Goal: Answer question/provide support

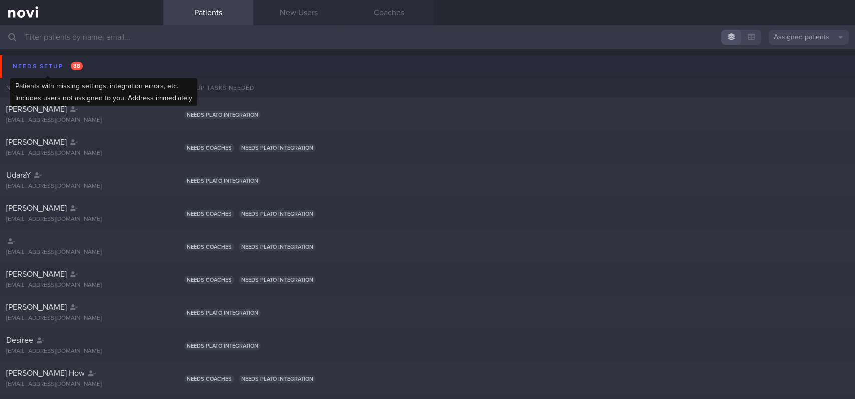
click at [52, 61] on div "Needs setup 88" at bounding box center [47, 67] width 75 height 14
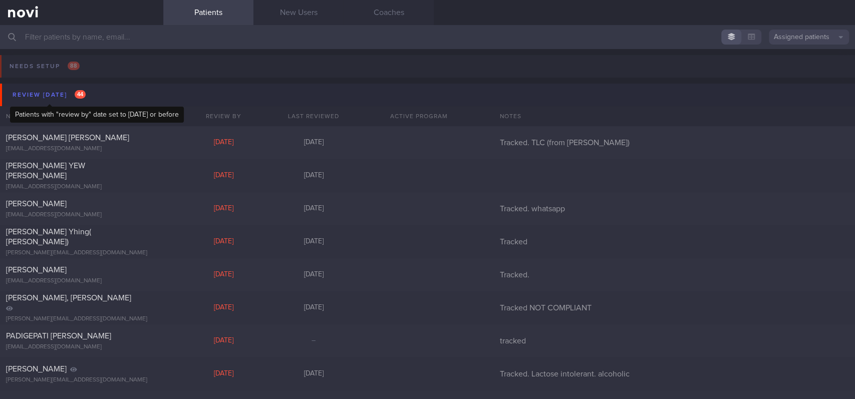
click at [55, 96] on div "Review today 44" at bounding box center [49, 95] width 78 height 14
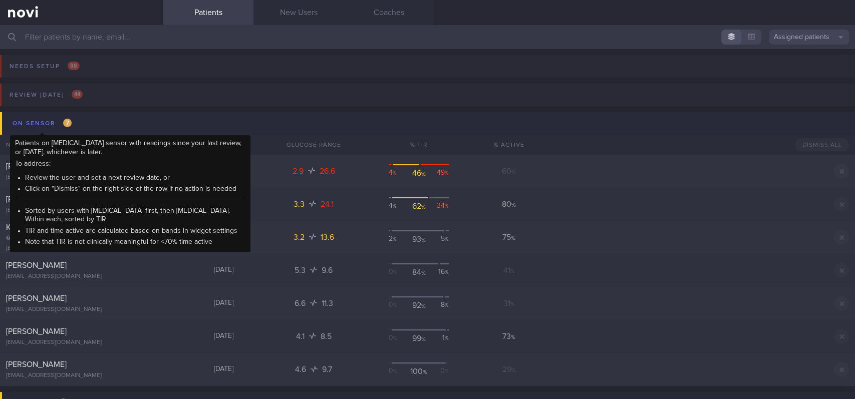
click at [66, 119] on span "7" at bounding box center [67, 123] width 9 height 9
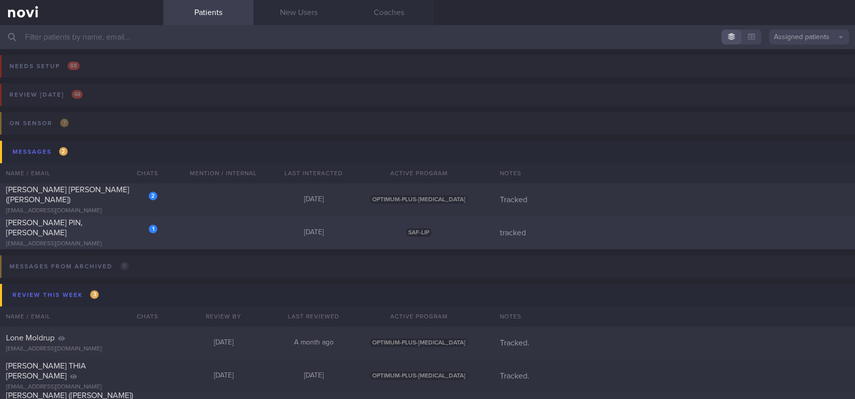
click at [207, 233] on div "1 ANG CHIN PIN, ERIC angeric.uav@gmail.com Today SAF-LIP tracked" at bounding box center [427, 232] width 855 height 33
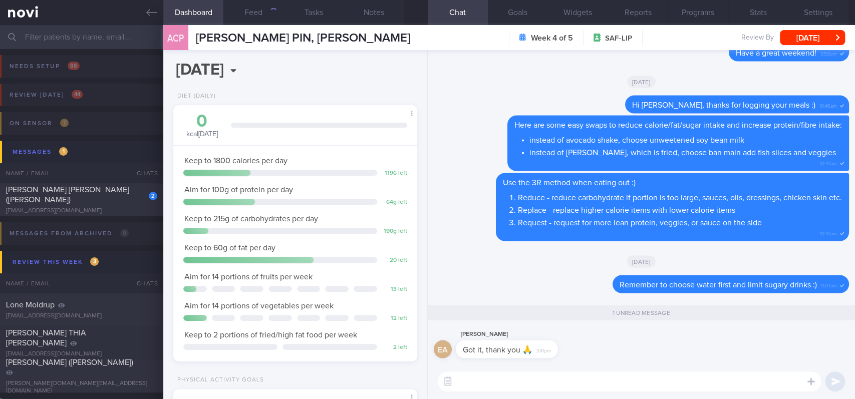
scroll to position [122, 215]
click at [101, 197] on span "LEONG FOONG LIN (CAROLINE)" at bounding box center [67, 195] width 123 height 18
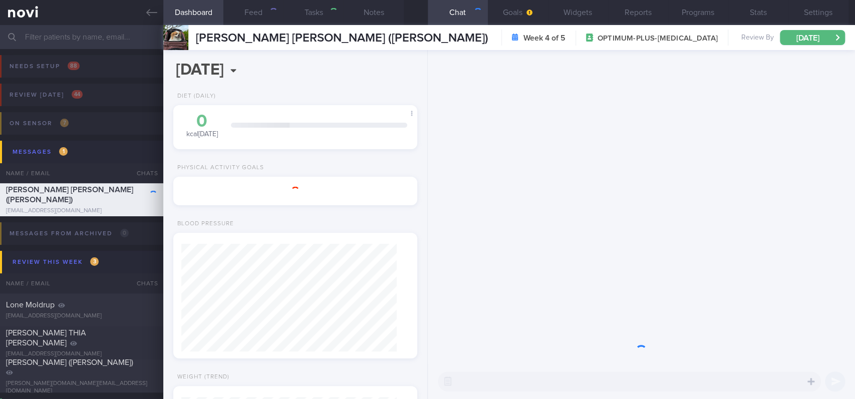
select select "8"
type input "Tracked"
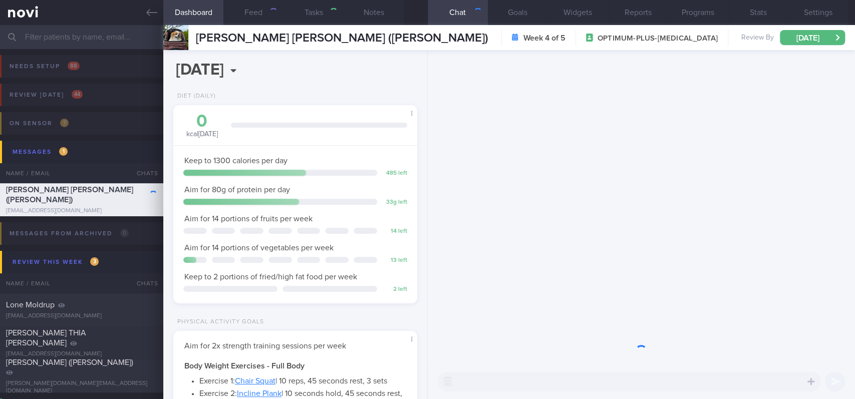
scroll to position [122, 215]
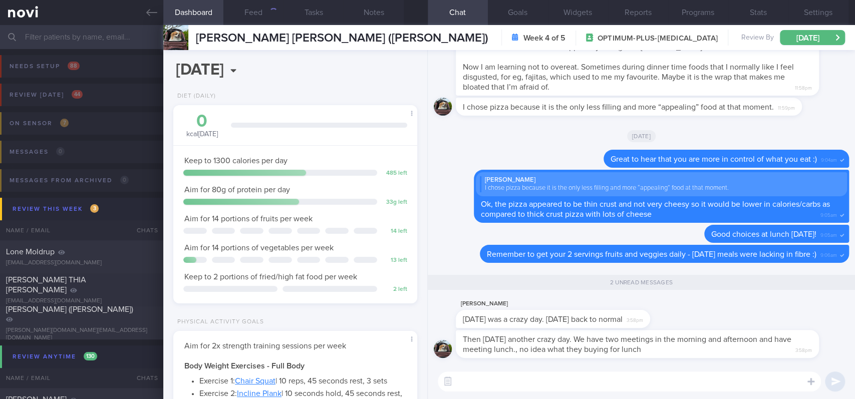
click at [617, 372] on textarea at bounding box center [629, 382] width 383 height 20
click at [614, 372] on textarea at bounding box center [629, 382] width 383 height 20
type textarea "H"
type textarea "I"
type textarea "i"
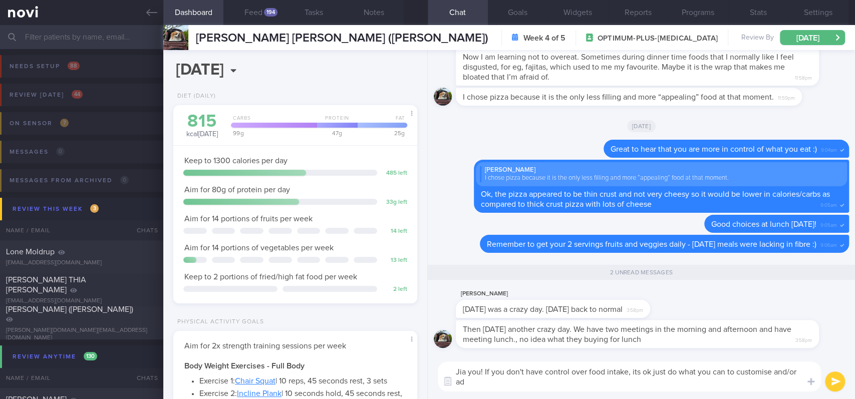
scroll to position [0, 0]
type textarea "Jia you! If you don't have control over food intake, its ok just do what you ca…"
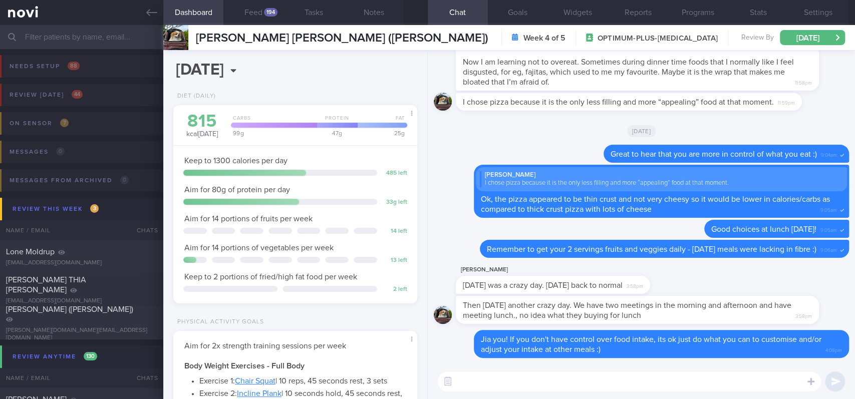
click at [146, 14] on icon at bounding box center [151, 12] width 11 height 11
